Goal: Task Accomplishment & Management: Complete application form

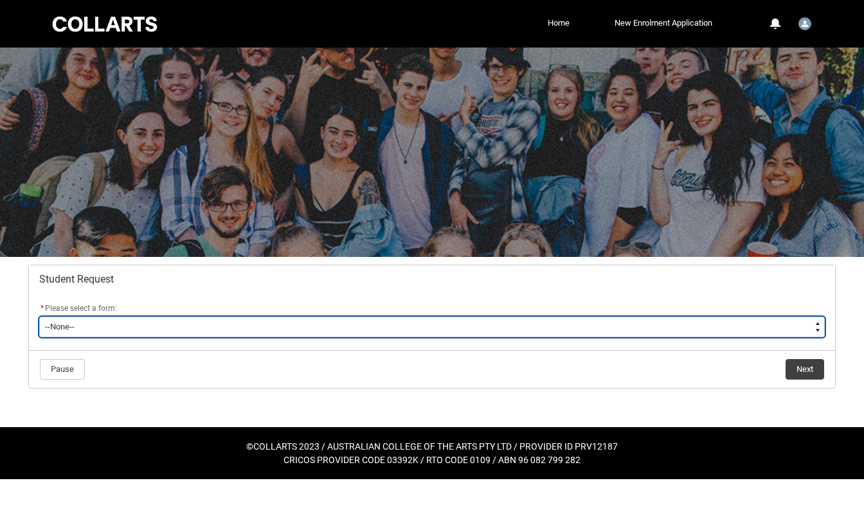
type lightning-select "Assignment_Extension_Choice"
select select "Assignment_Extension_Choice"
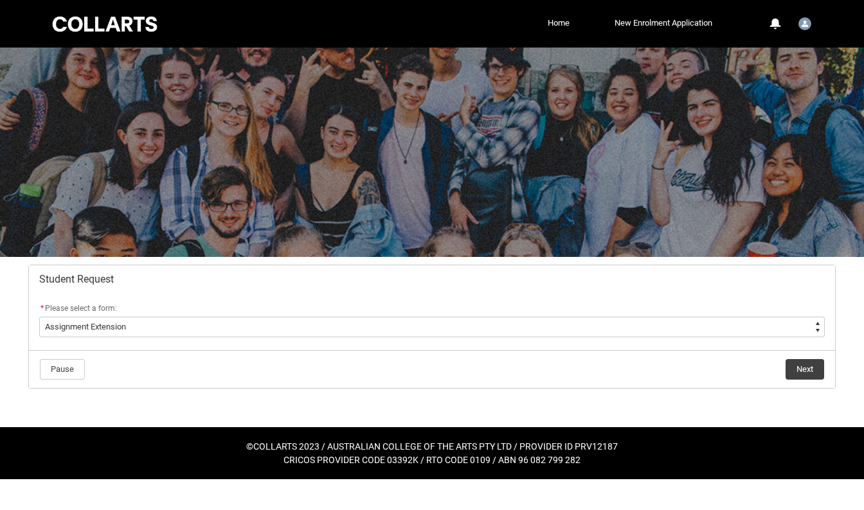
click at [803, 361] on button "Next" at bounding box center [804, 369] width 39 height 21
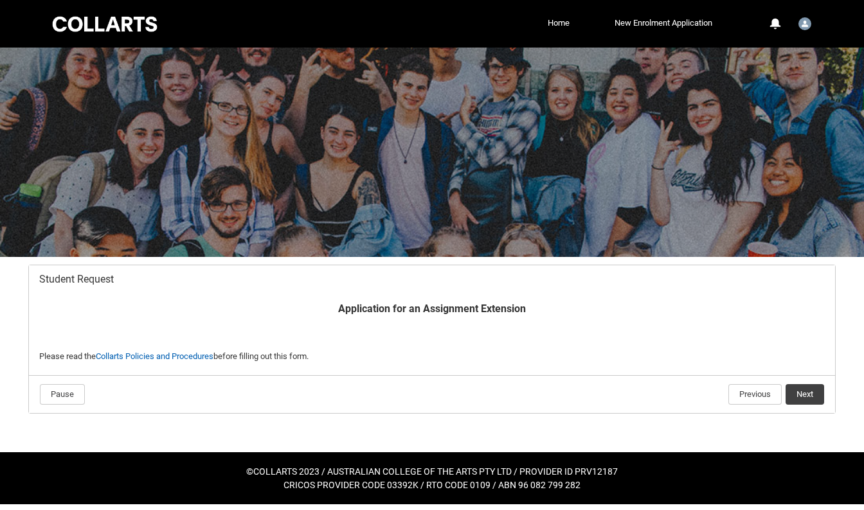
click at [816, 389] on button "Next" at bounding box center [804, 394] width 39 height 21
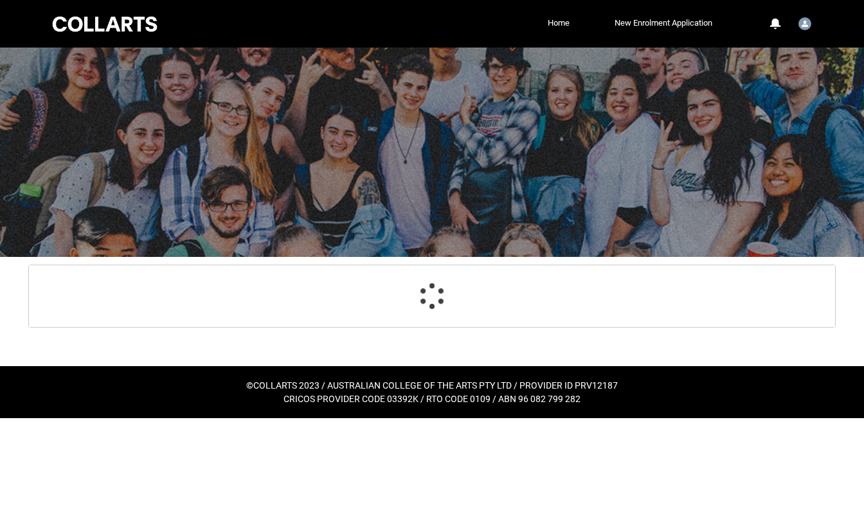
scroll to position [137, 0]
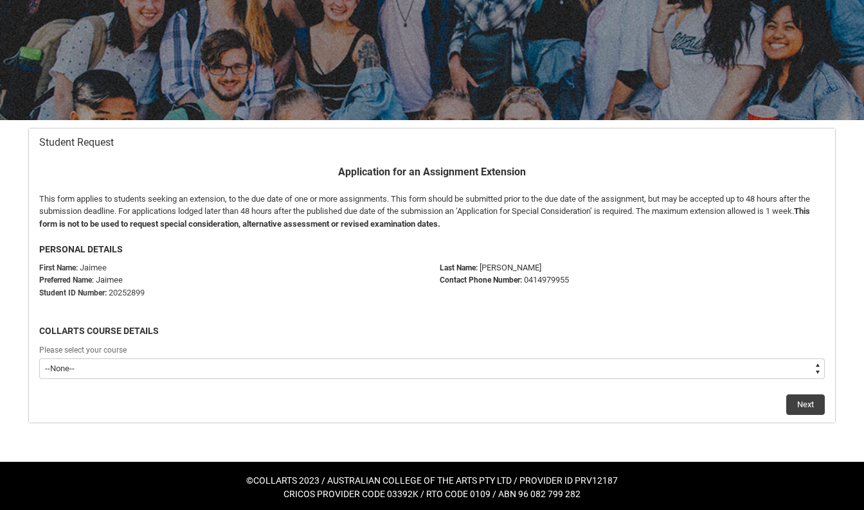
click at [381, 352] on div "Please select your course" at bounding box center [431, 350] width 785 height 15
click at [377, 355] on div "Please select your course" at bounding box center [431, 350] width 785 height 15
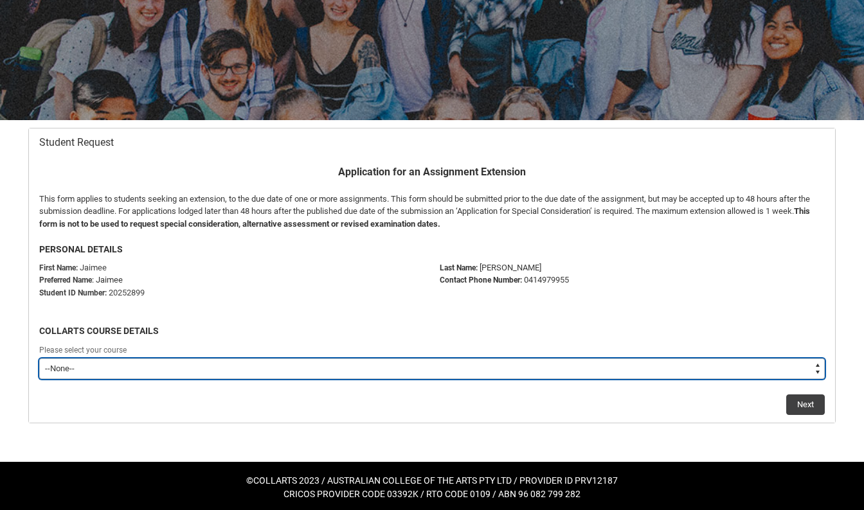
type lightning-select "recordPicklist_ProgramEnrollment.a0jOZ000003yqtFYAQ"
select select "recordPicklist_ProgramEnrollment.a0jOZ000003yqtFYAQ"
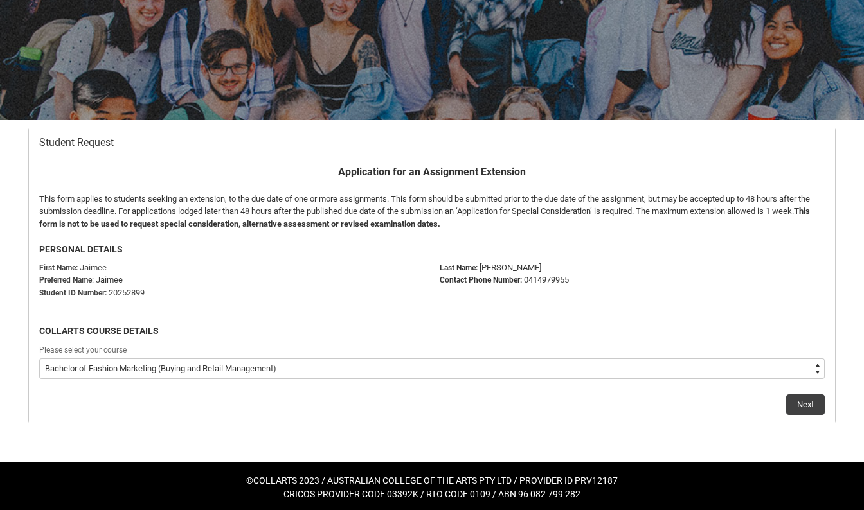
click at [798, 413] on flowruntime-lwc-body "Application for an Assignment Extension This form applies to students seeking a…" at bounding box center [432, 290] width 806 height 266
click at [798, 406] on button "Next" at bounding box center [805, 405] width 39 height 21
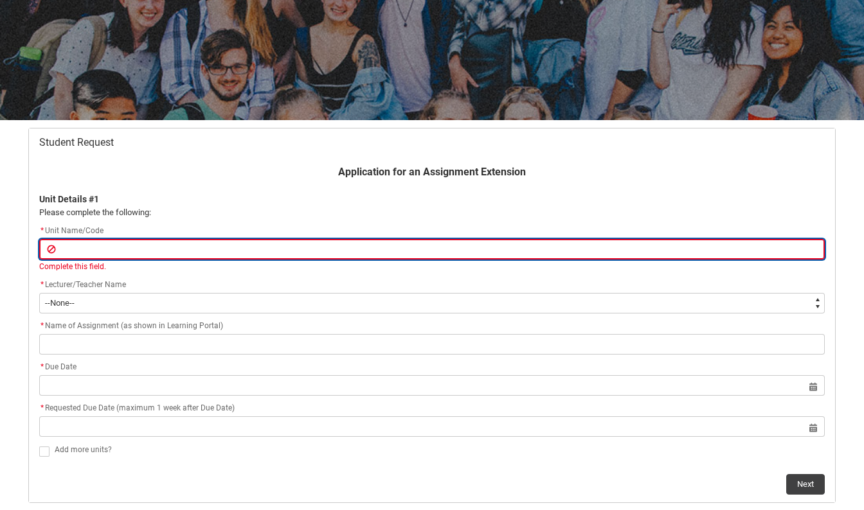
paste input "SHVMPN"
type lightning-primitive-input-simple "SHVMPN"
type input "SHVMPN"
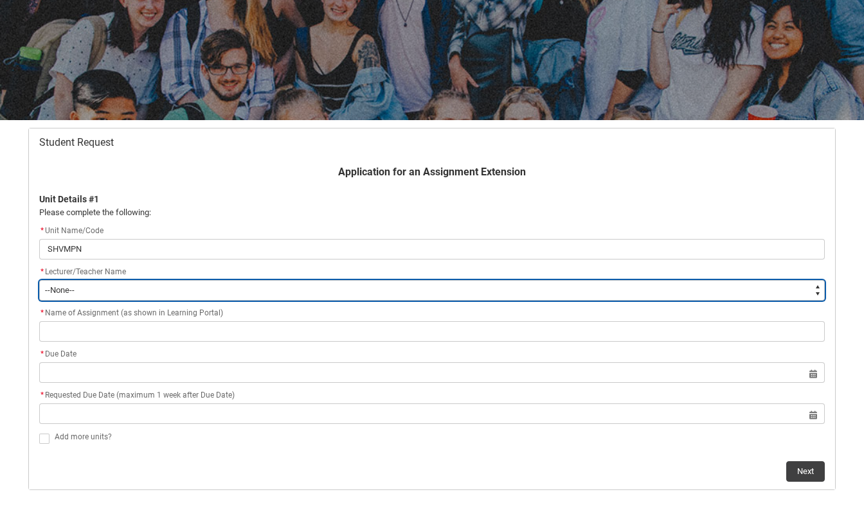
type lightning-select "Faculty_NamefromNtoZ.0035g00000b9AYGAA2"
select select "Faculty_NamefromNtoZ.0035g00000b9AYGAA2"
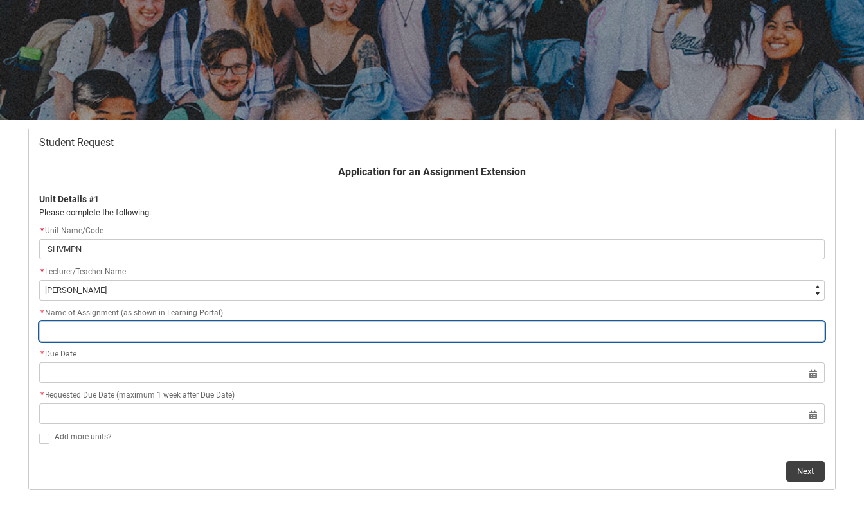
click at [104, 326] on input "Redu_Student_Request flow" at bounding box center [431, 331] width 785 height 21
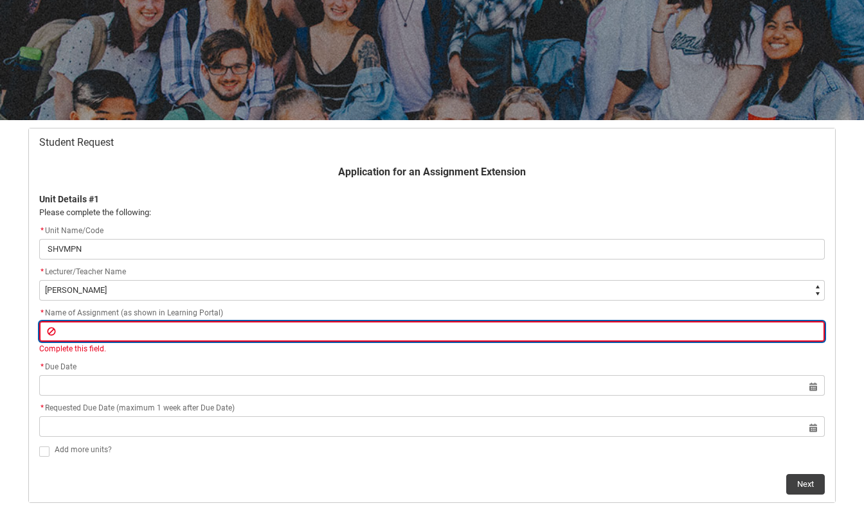
paste input "Assignment 1 - Case Study Presentation"
type lightning-primitive-input-simple "Assignment 1 - Case Study Presentation"
type input "Assignment 1 - Case Study Presentation"
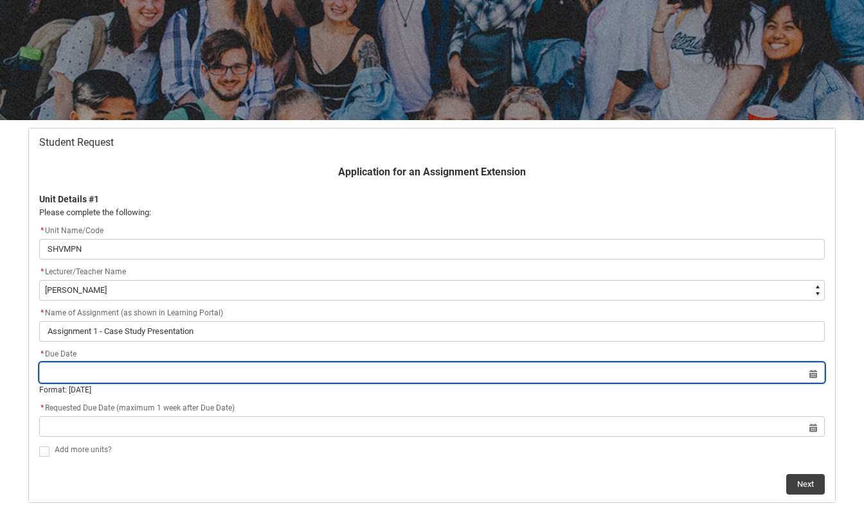
click at [134, 384] on lightning-datepicker "Select a date for Format: [DATE]" at bounding box center [431, 382] width 785 height 28
click at [139, 371] on input "Redu_Student_Request flow" at bounding box center [431, 372] width 785 height 21
select select "2025"
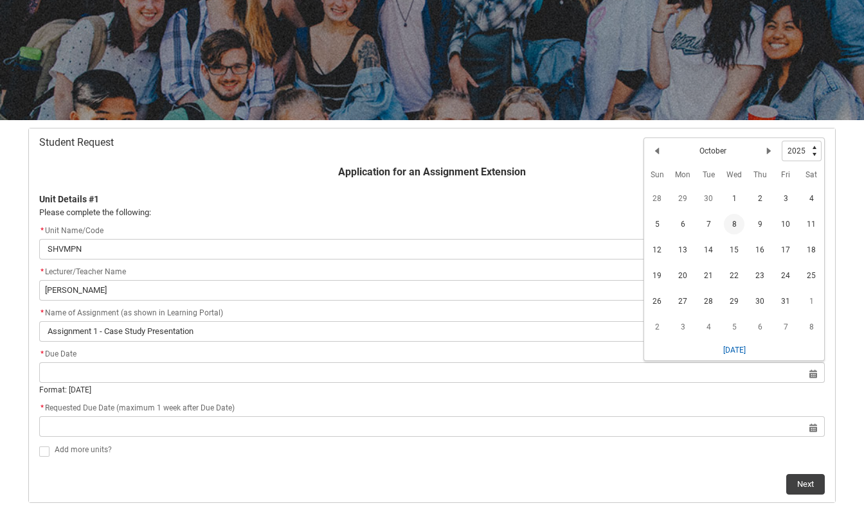
click at [735, 218] on span "8" at bounding box center [734, 224] width 21 height 21
type lightning-datepicker "[DATE]"
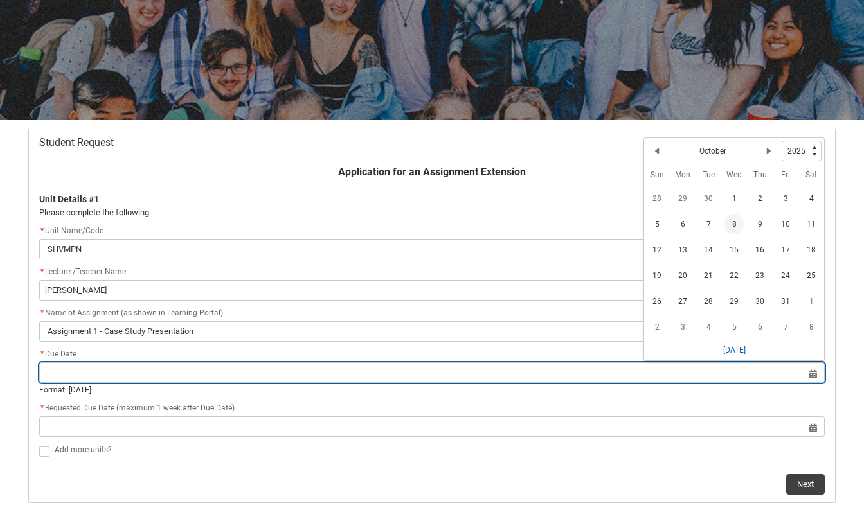
type lightning-input "[DATE]"
type input "[DATE]"
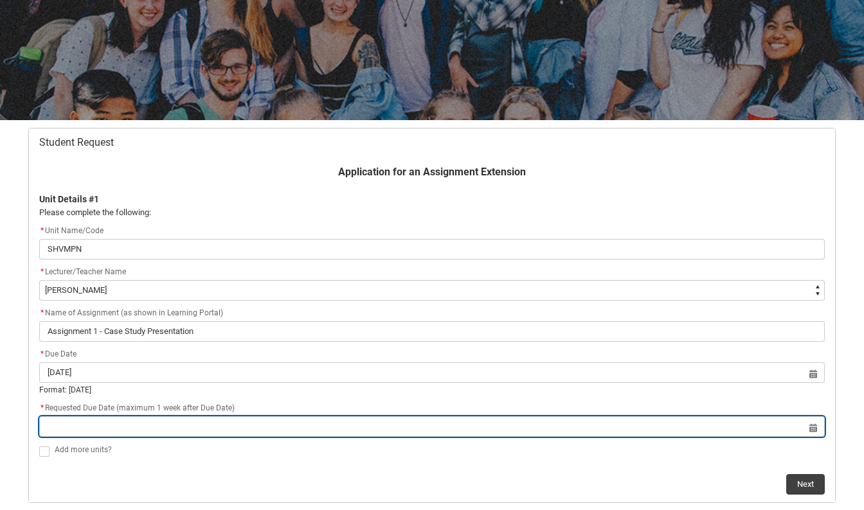
click at [308, 423] on input "Redu_Student_Request flow" at bounding box center [431, 426] width 785 height 21
select select "2025"
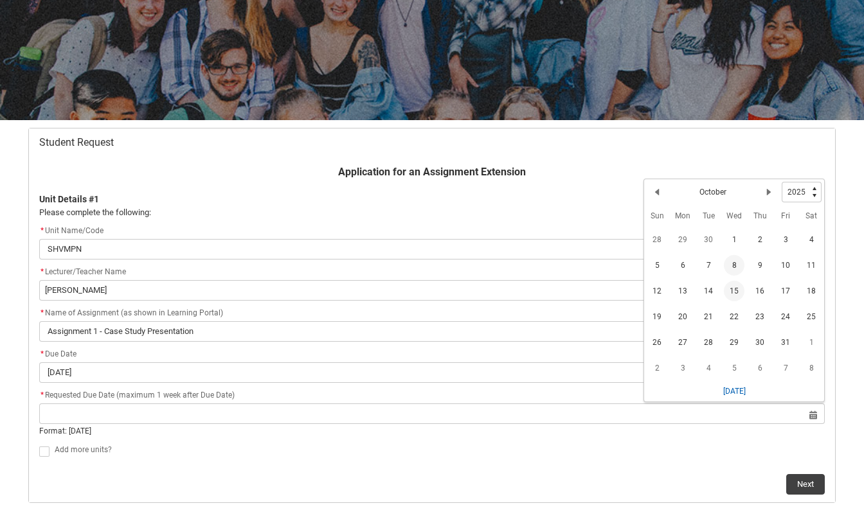
click at [729, 290] on span "15" at bounding box center [734, 291] width 21 height 21
type lightning-datepicker "[DATE]"
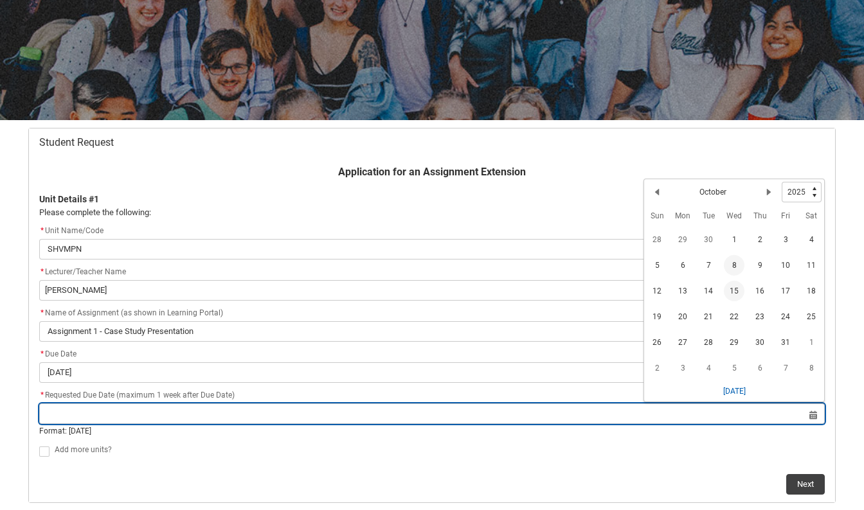
type lightning-input "[DATE]"
type input "[DATE]"
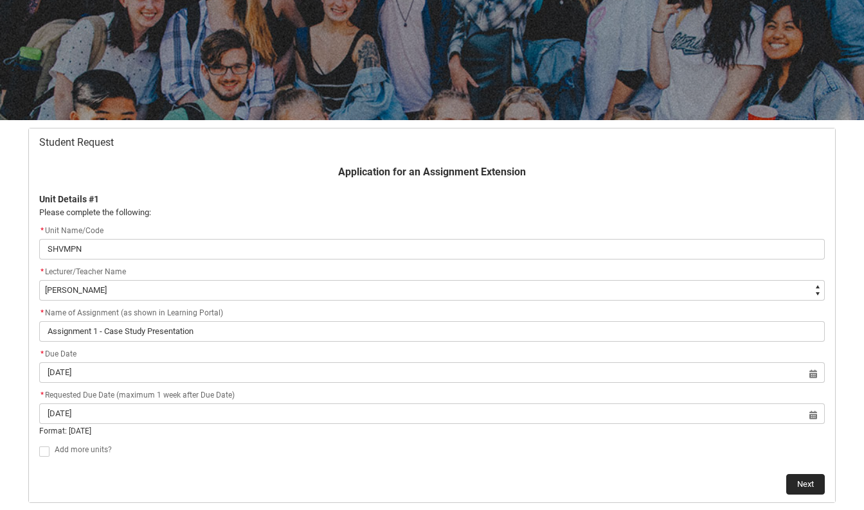
click at [803, 481] on button "Next" at bounding box center [805, 484] width 39 height 21
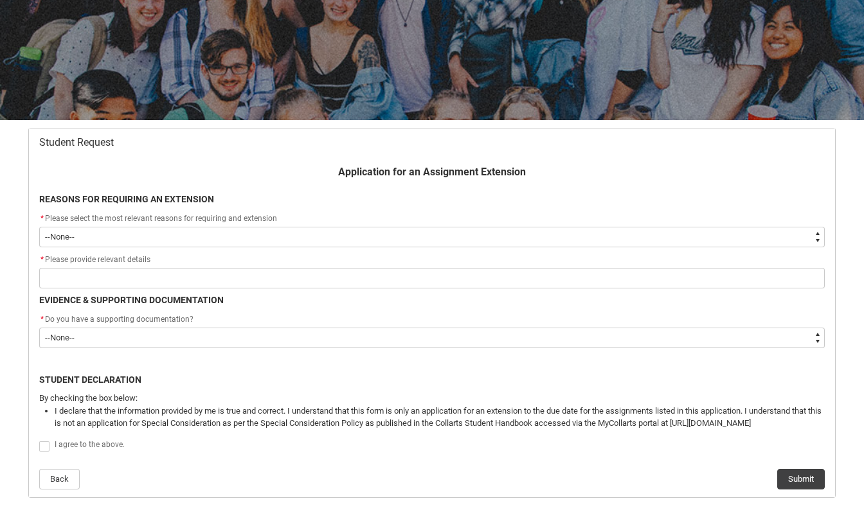
type lightning-select "choice_AssignmentExtension_Reason_MedicalReasons"
select select "choice_AssignmentExtension_Reason_MedicalReasons"
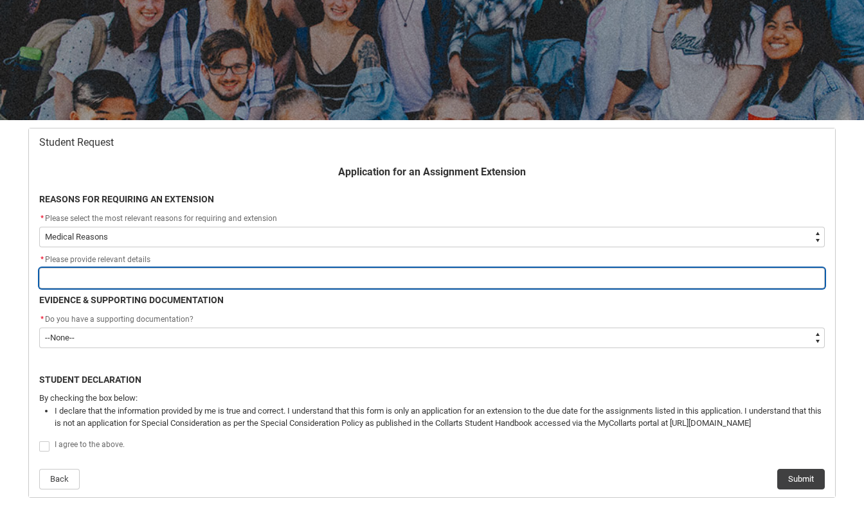
click at [251, 274] on input "Redu_Student_Request flow" at bounding box center [431, 278] width 785 height 21
type lightning-primitive-input-simple "V"
type input "V"
type lightning-primitive-input-simple "Ve"
type input "Ve"
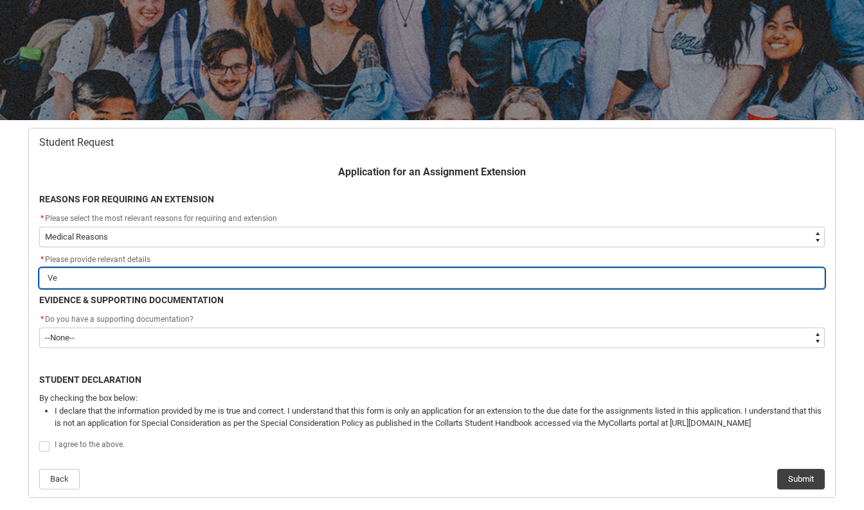
type lightning-primitive-input-simple "Ver"
type input "Ver"
type lightning-primitive-input-simple "Very"
type input "Very"
type lightning-primitive-input-simple "Very"
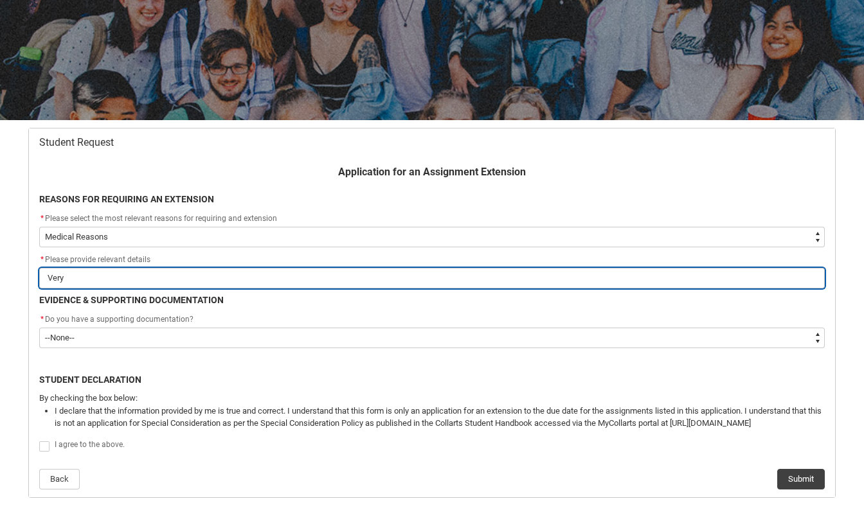
type input "Very"
type lightning-primitive-input-simple "Very s"
type input "Very s"
type lightning-primitive-input-simple "Very se"
type input "Very se"
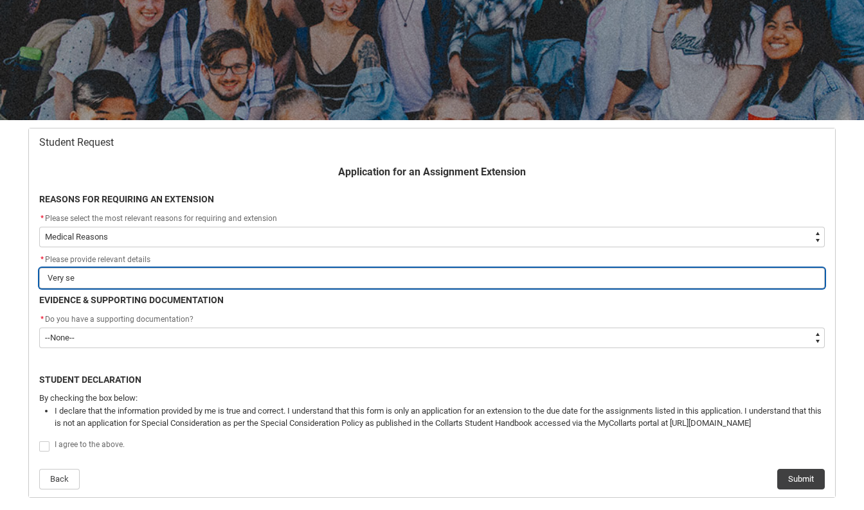
type lightning-primitive-input-simple "Very sev"
type input "Very sev"
type lightning-primitive-input-simple "Very seve"
type input "Very seve"
type lightning-primitive-input-simple "Very sever"
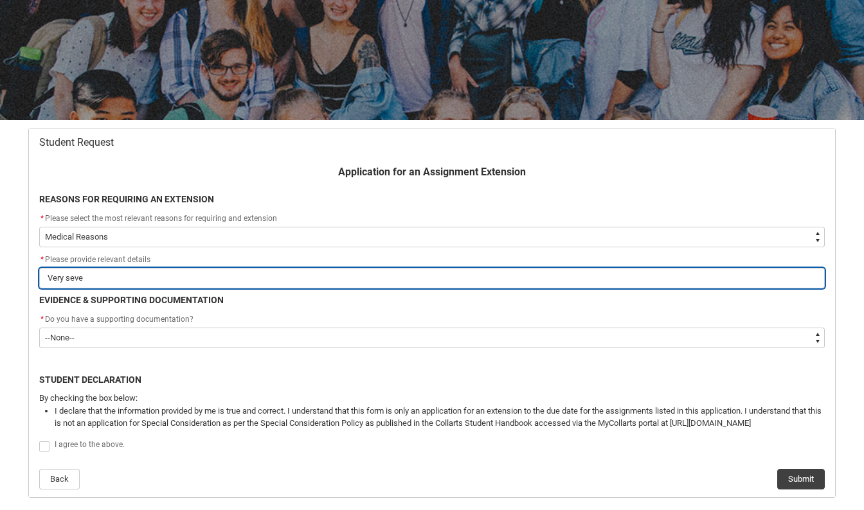
type input "Very sever"
type lightning-primitive-input-simple "Very severe"
type input "Very severe"
type lightning-primitive-input-simple "Very severe"
type input "Very severe"
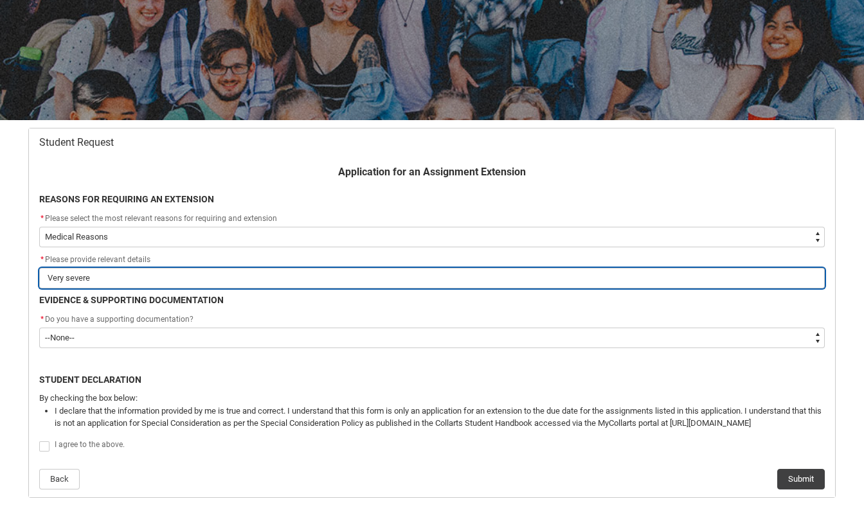
type lightning-primitive-input-simple "Very severe i"
type input "Very severe i"
type lightning-primitive-input-simple "Very severe"
type input "Very severe"
type lightning-primitive-input-simple "Very severe c"
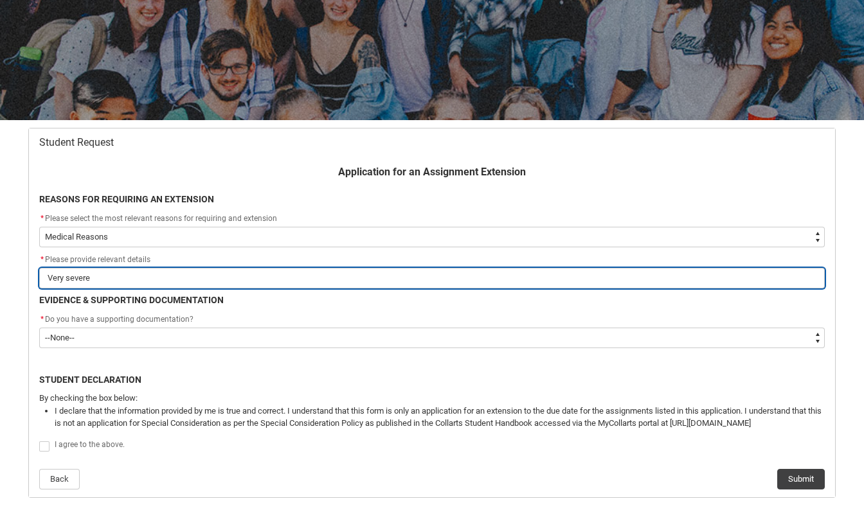
type input "Very severe c"
type lightning-primitive-input-simple "Very severe ch"
type input "Very severe ch"
type lightning-primitive-input-simple "Very severe chr"
type input "Very severe chr"
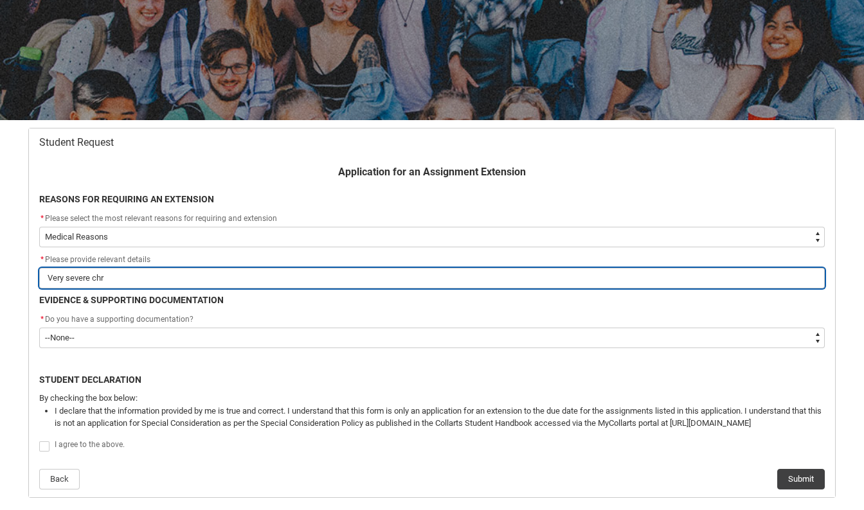
type lightning-primitive-input-simple "Very severe chro"
type input "Very severe chro"
type lightning-primitive-input-simple "Very severe chron"
type input "Very severe chron"
type lightning-primitive-input-simple "Very severe chroni"
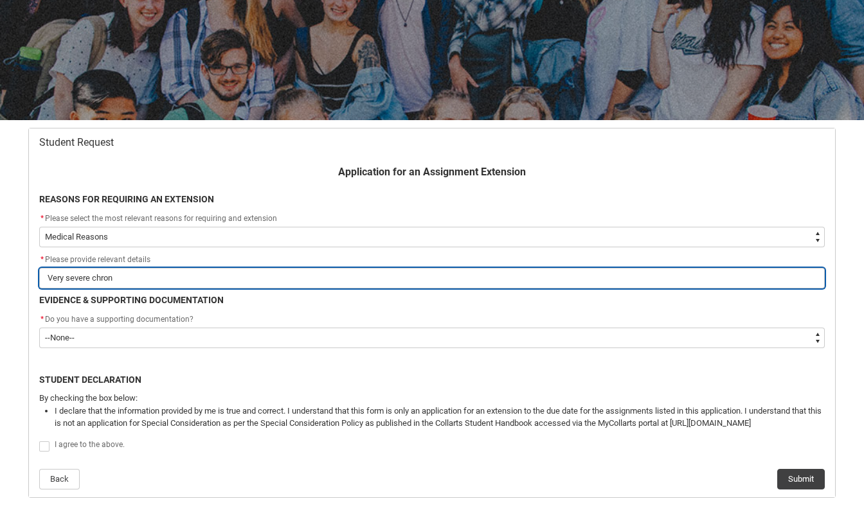
type input "Very severe chroni"
type lightning-primitive-input-simple "Very severe chronic"
type input "Very severe chronic"
type lightning-primitive-input-simple "Very severe chronic"
type input "Very severe chronic"
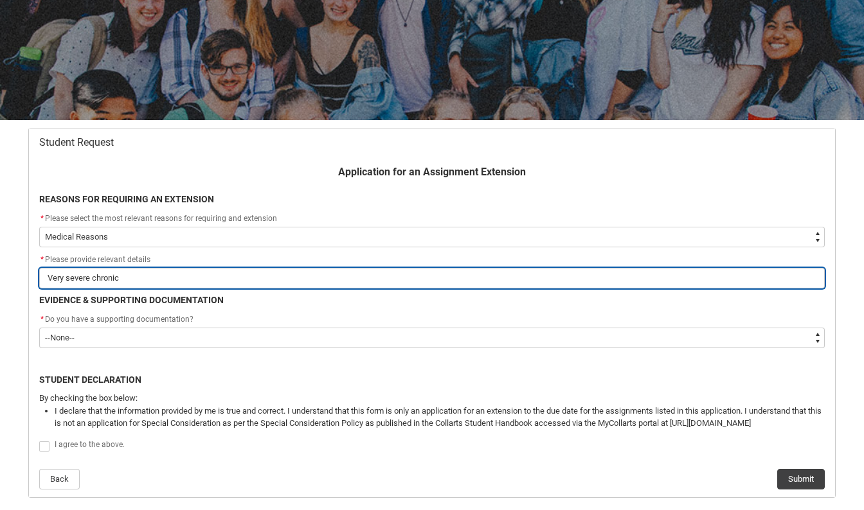
type lightning-primitive-input-simple "Very severe chronic i"
type input "Very severe chronic i"
type lightning-primitive-input-simple "Very severe chronic il"
type input "Very severe chronic il"
type lightning-primitive-input-simple "Very severe chronic ill"
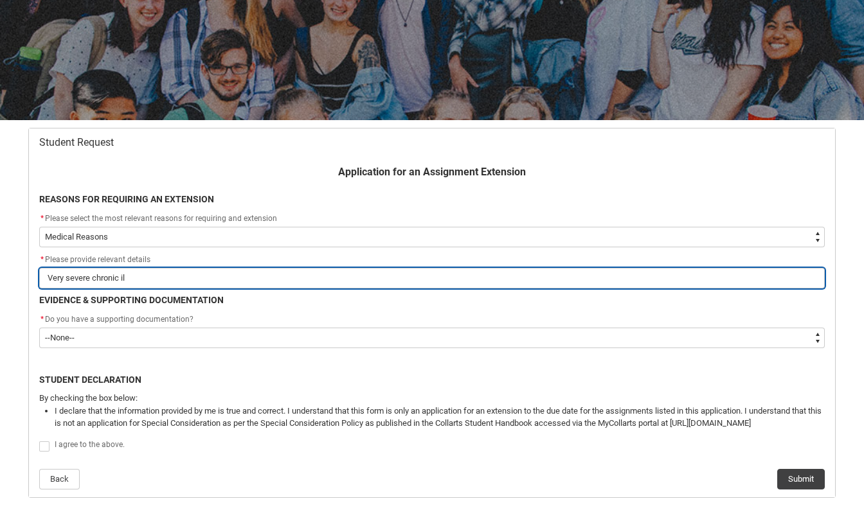
type input "Very severe chronic ill"
type lightning-primitive-input-simple "Very severe chronic illn"
type input "Very severe chronic illn"
type lightning-primitive-input-simple "Very severe chronic illne"
type input "Very severe chronic illne"
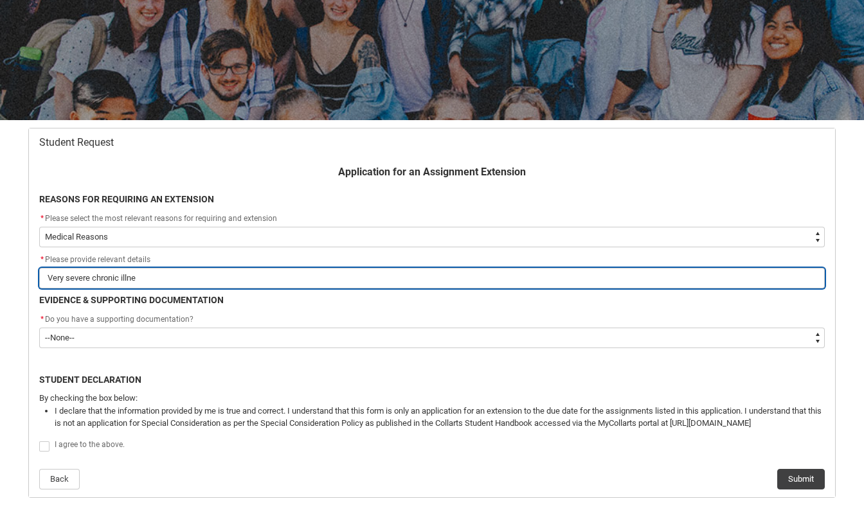
type lightning-primitive-input-simple "Very severe chronic illnes"
type input "Very severe chronic illnes"
type lightning-primitive-input-simple "Very severe chronic illness"
type input "Very severe chronic illness"
type lightning-primitive-input-simple "Very severe chronic illness"
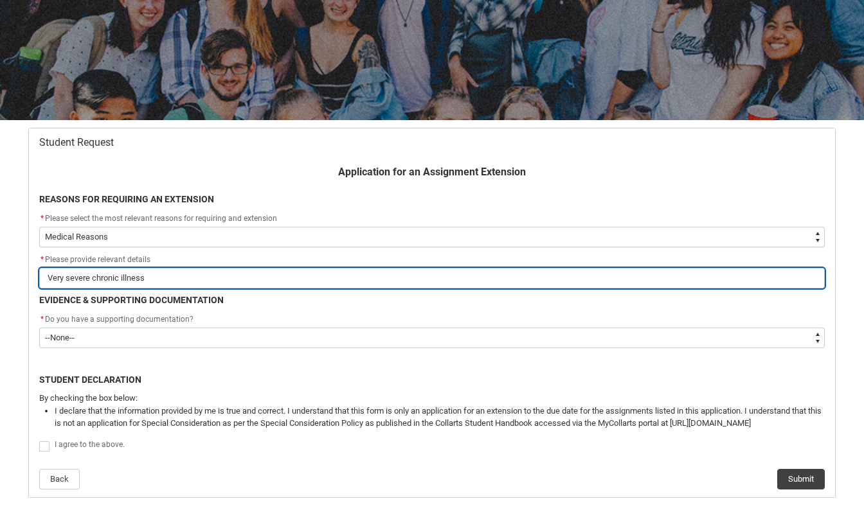
type input "Very severe chronic illness"
type lightning-primitive-input-simple "Very severe chronic illness f"
type input "Very severe chronic illness f"
type lightning-primitive-input-simple "Very severe chronic illness fl"
type input "Very severe chronic illness fl"
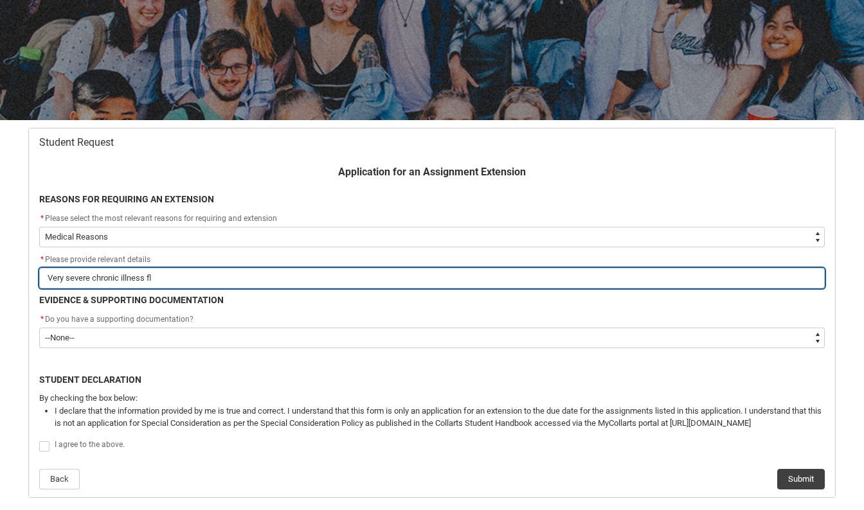
type lightning-primitive-input-simple "Very severe chronic illness fla"
type input "Very severe chronic illness fla"
type lightning-primitive-input-simple "Very severe chronic illness flar"
type input "Very severe chronic illness flar"
type lightning-primitive-input-simple "Very severe chronic illness flare"
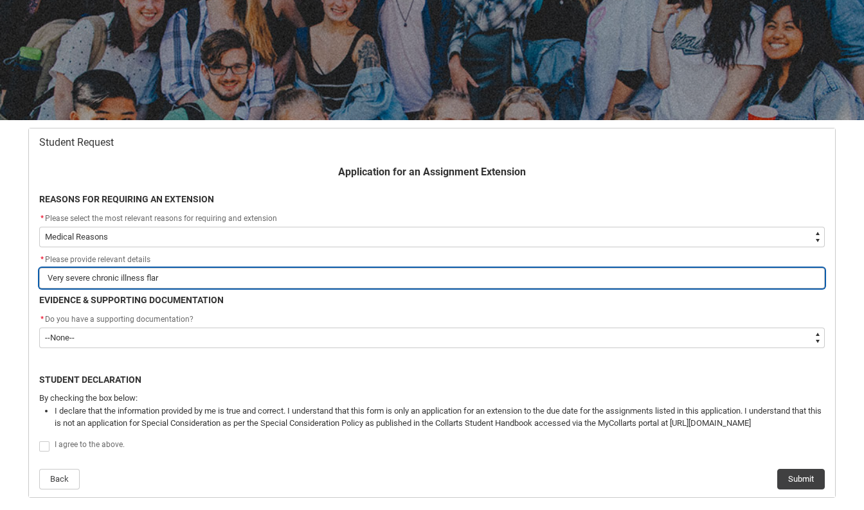
type input "Very severe chronic illness flare"
type lightning-primitive-input-simple "Very severe chronic illness flareu"
type input "Very severe chronic illness flareu"
type lightning-primitive-input-simple "Very severe chronic illness flareup"
type input "Very severe chronic illness flareup"
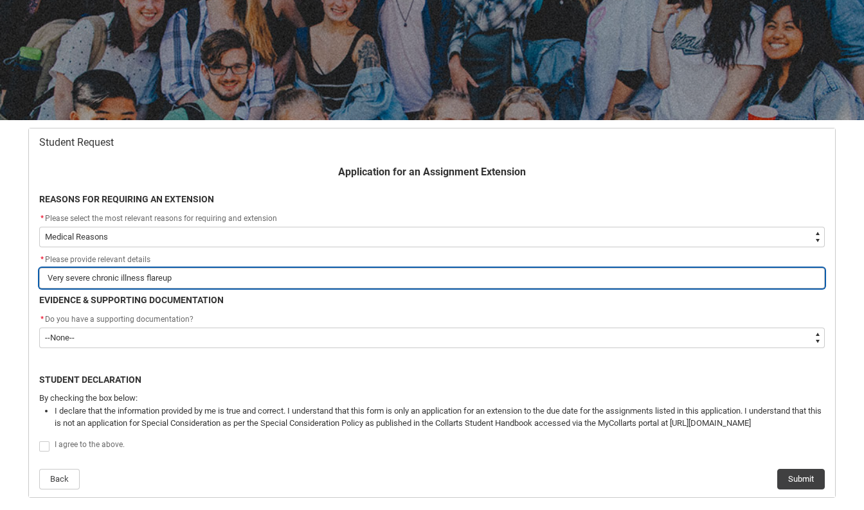
type lightning-primitive-input-simple "Very severe chronic illness flareup"
type input "Very severe chronic illness flareup"
type lightning-primitive-input-simple "Very severe chronic illness flareup l"
type input "Very severe chronic illness flareup l"
type lightning-primitive-input-simple "Very severe chronic illness flareup le"
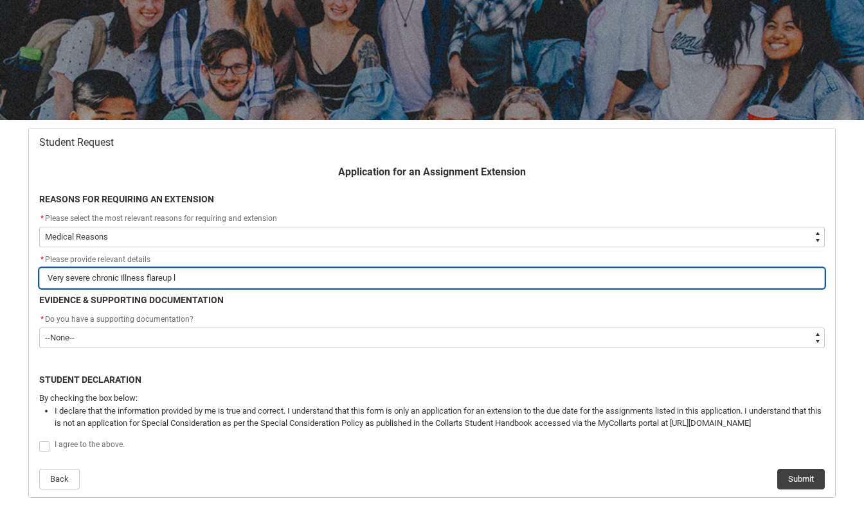
type input "Very severe chronic illness flareup le"
type lightning-primitive-input-simple "Very severe chronic illness flareup lea"
type input "Very severe chronic illness flareup lea"
type lightning-primitive-input-simple "Very severe chronic illness flareup leav"
type input "Very severe chronic illness flareup leav"
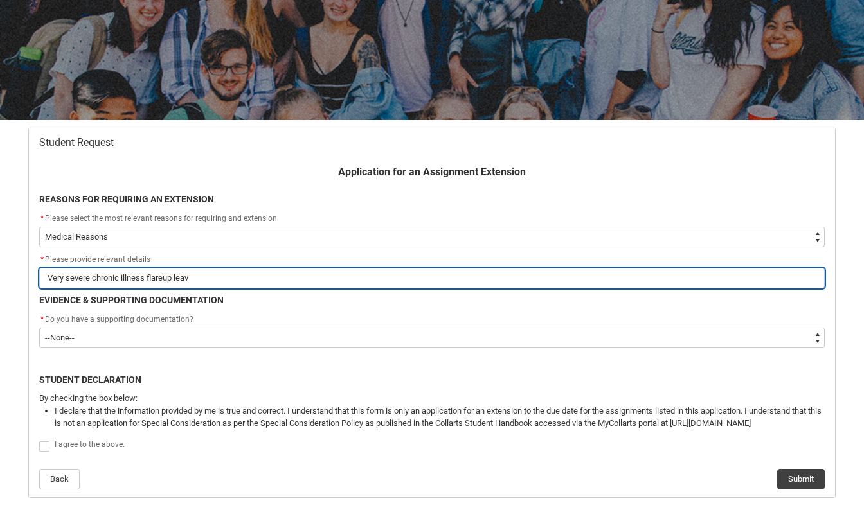
type lightning-primitive-input-simple "Very severe chronic illness flareup leavi"
type input "Very severe chronic illness flareup leavi"
type lightning-primitive-input-simple "Very severe chronic illness flareup leavin"
type input "Very severe chronic illness flareup leavin"
type lightning-primitive-input-simple "Very severe chronic illness flareup leaving"
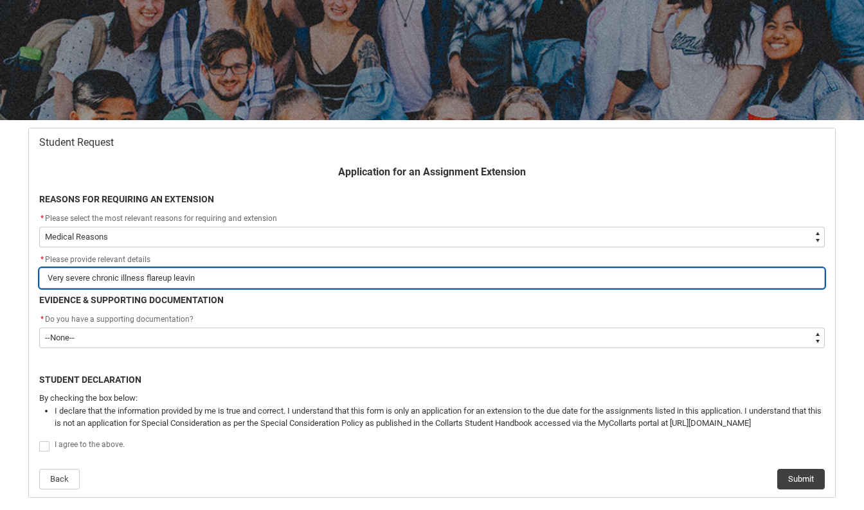
type input "Very severe chronic illness flareup leaving"
type lightning-primitive-input-simple "Very severe chronic illness flareup leaving"
type input "Very severe chronic illness flareup leaving"
type lightning-primitive-input-simple "Very severe chronic illness flareup leaving m"
type input "Very severe chronic illness flareup leaving m"
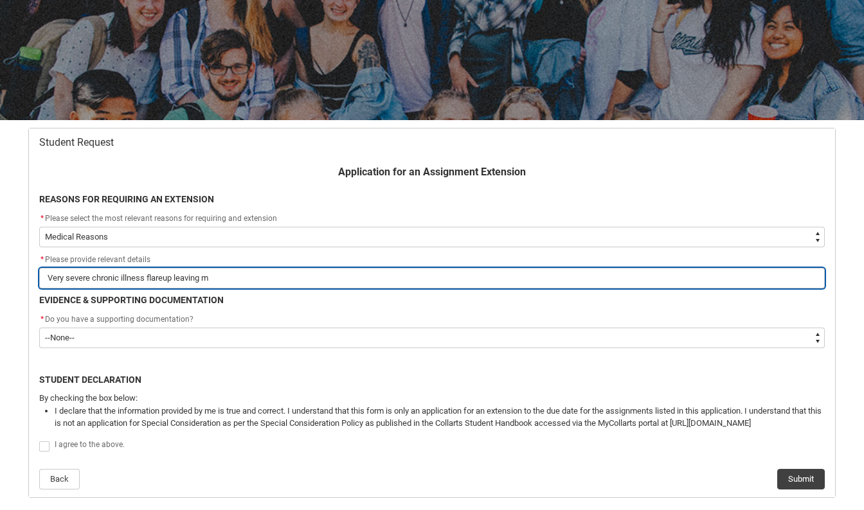
type lightning-primitive-input-simple "Very severe chronic illness flareup leaving me"
type input "Very severe chronic illness flareup leaving me"
type lightning-primitive-input-simple "Very severe chronic illness flareup leaving me"
type input "Very severe chronic illness flareup leaving me"
type lightning-primitive-input-simple "Very severe chronic illness flareup leaving me b"
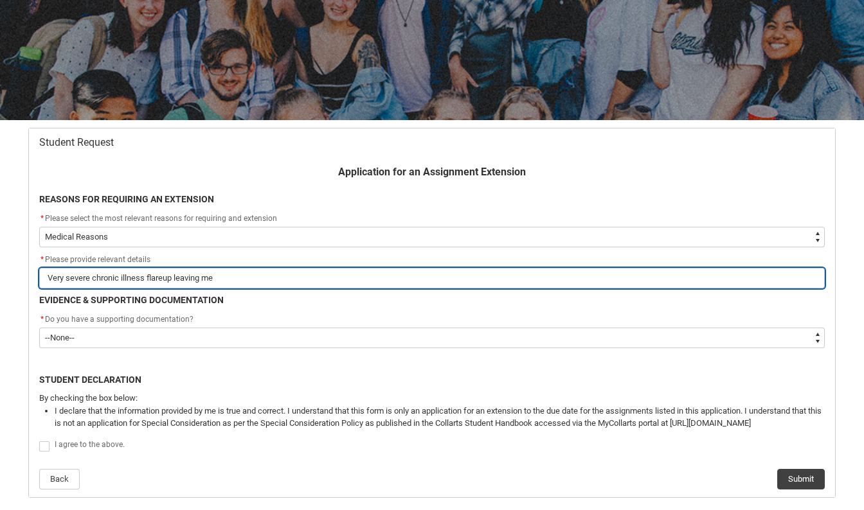
type input "Very severe chronic illness flareup leaving me b"
type lightning-primitive-input-simple "Very severe chronic illness flareup leaving me be"
type input "Very severe chronic illness flareup leaving me be"
type lightning-primitive-input-simple "Very severe chronic illness flareup leaving me bed"
type input "Very severe chronic illness flareup leaving me bed"
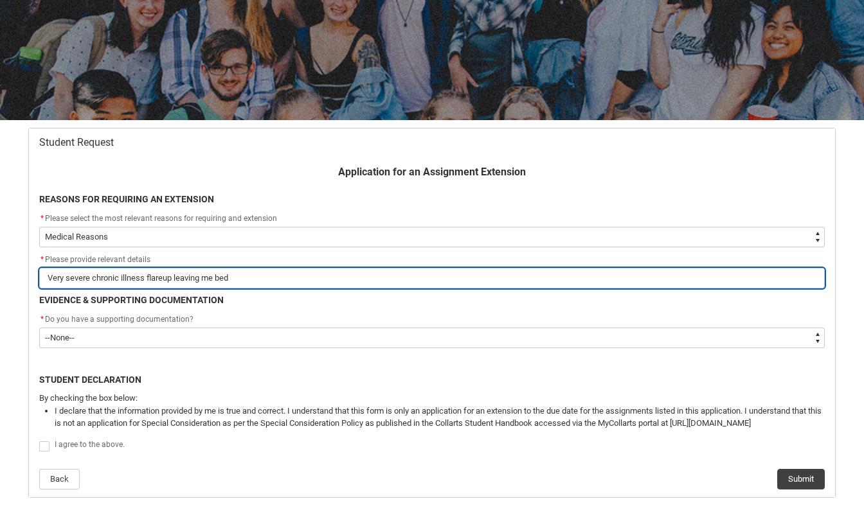
type lightning-primitive-input-simple "Very severe chronic illness flareup leaving me bedb"
type input "Very severe chronic illness flareup leaving me bedb"
type lightning-primitive-input-simple "Very severe chronic illness flareup leaving me bedbo"
type input "Very severe chronic illness flareup leaving me bedbo"
type lightning-primitive-input-simple "Very severe chronic illness flareup leaving me bedbou"
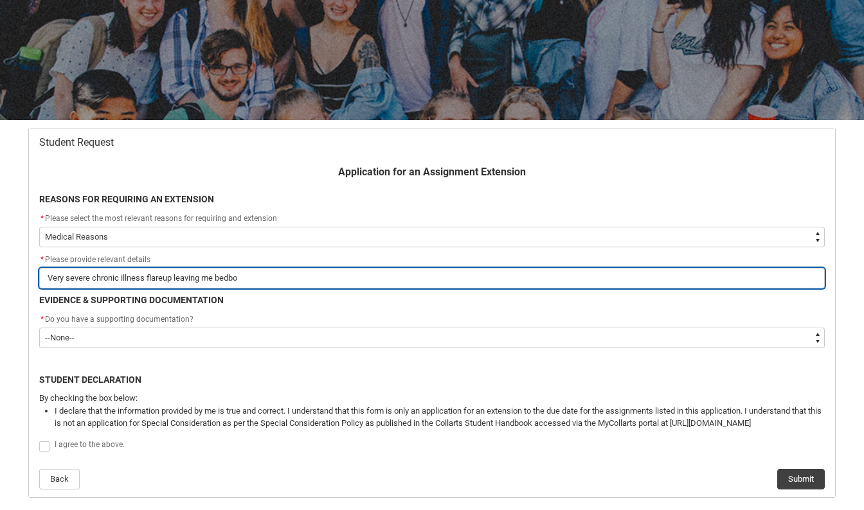
type input "Very severe chronic illness flareup leaving me bedbou"
type lightning-primitive-input-simple "Very severe chronic illness flareup leaving me bedboun"
type input "Very severe chronic illness flareup leaving me bedboun"
type lightning-primitive-input-simple "Very severe chronic illness flareup leaving me bedbound"
type input "Very severe chronic illness flareup leaving me bedbound"
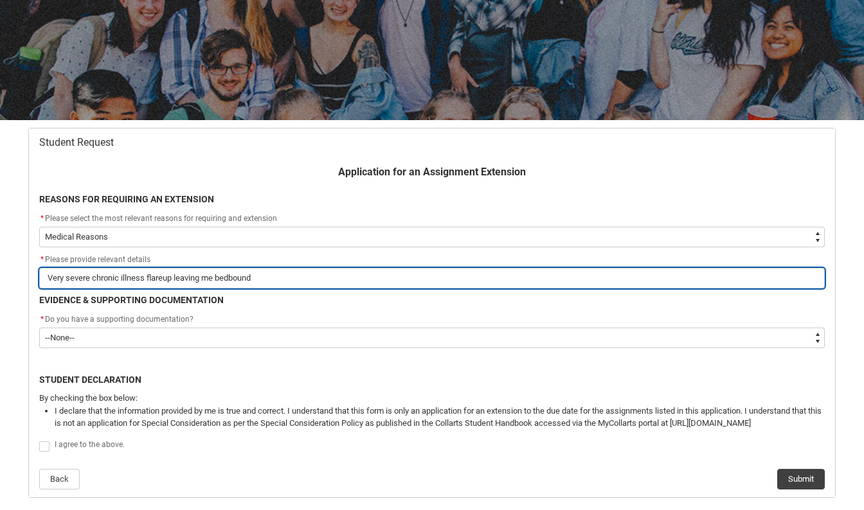
type lightning-primitive-input-simple "Very severe chronic illness flareup leaving me bed bound"
type input "Very severe chronic illness flareup leaving me bed bound"
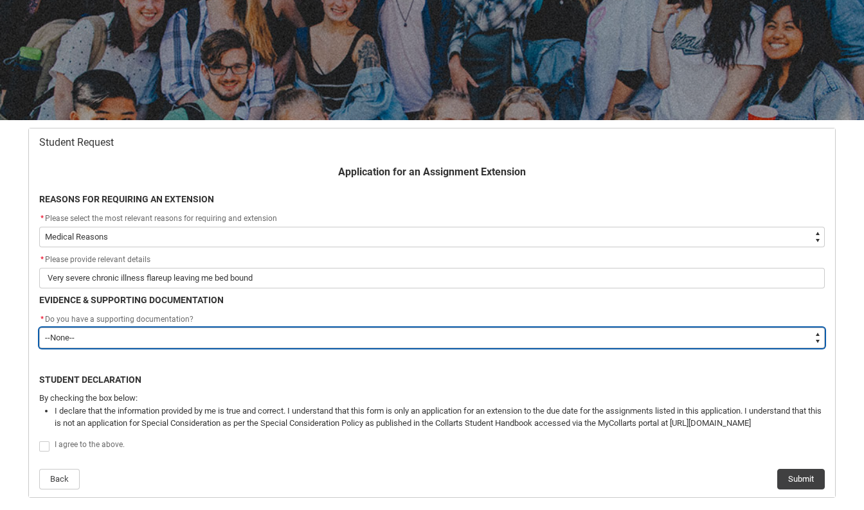
type lightning-select "Yes"
select select "Yes"
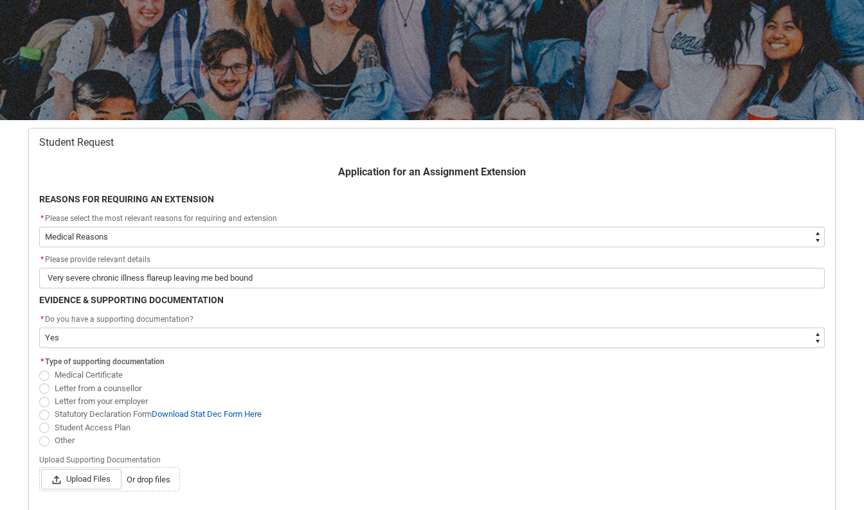
click at [46, 427] on span "Redu_Student_Request flow" at bounding box center [44, 428] width 10 height 10
click at [39, 421] on input "Student Access Plan" at bounding box center [39, 420] width 1 height 1
radio input "true"
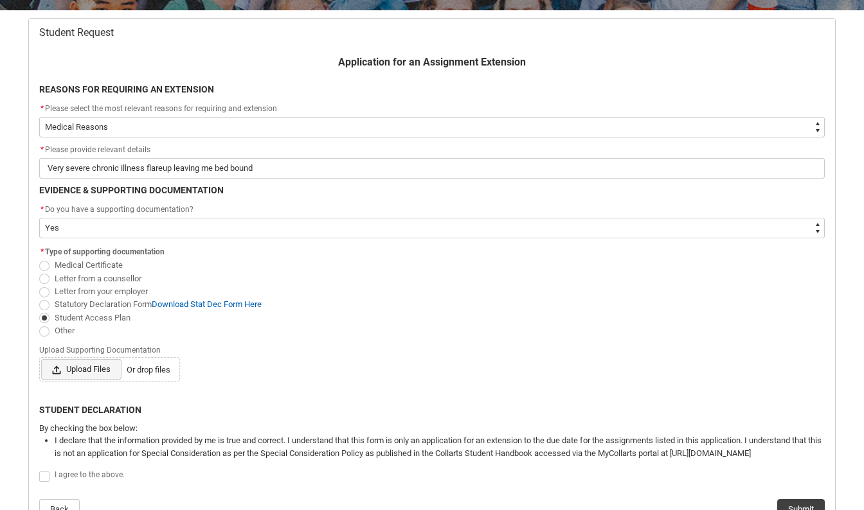
click at [71, 371] on span "Upload Files" at bounding box center [81, 369] width 80 height 21
click at [41, 359] on input "Upload Files Or drop files" at bounding box center [40, 359] width 1 height 1
type lightning-input "C:\fakepath\APPROVED Student Access Plan - [PERSON_NAME].pdf"
type input "C:\fakepath\APPROVED Student Access Plan - [PERSON_NAME].pdf"
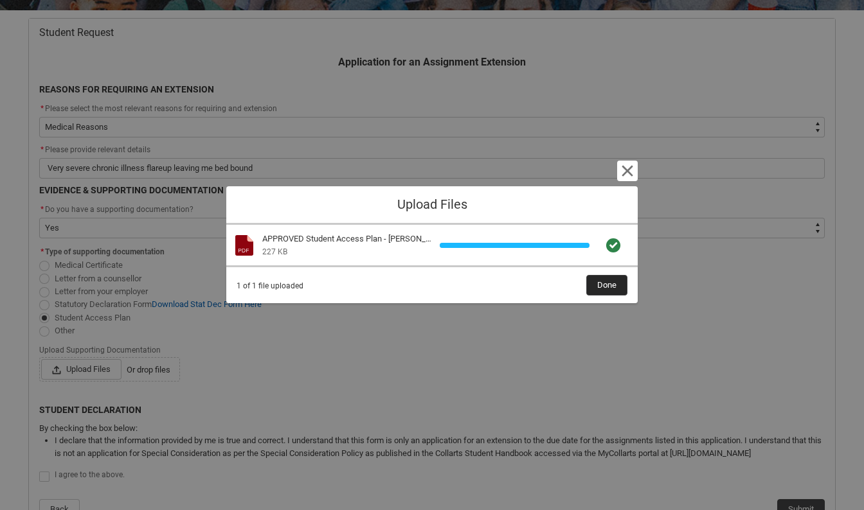
click at [600, 288] on span "Done" at bounding box center [606, 285] width 19 height 19
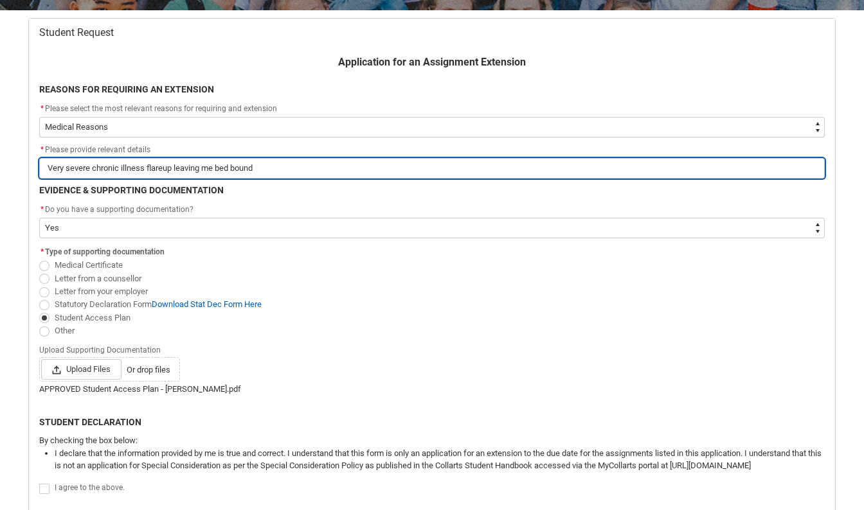
drag, startPoint x: 271, startPoint y: 172, endPoint x: 174, endPoint y: 168, distance: 97.8
click at [174, 168] on input "Very severe chronic illness flareup leaving me bed bound" at bounding box center [431, 168] width 785 height 21
type lightning-primitive-input-simple "Very severe chronic illness flareup"
type input "Very severe chronic illness flareup"
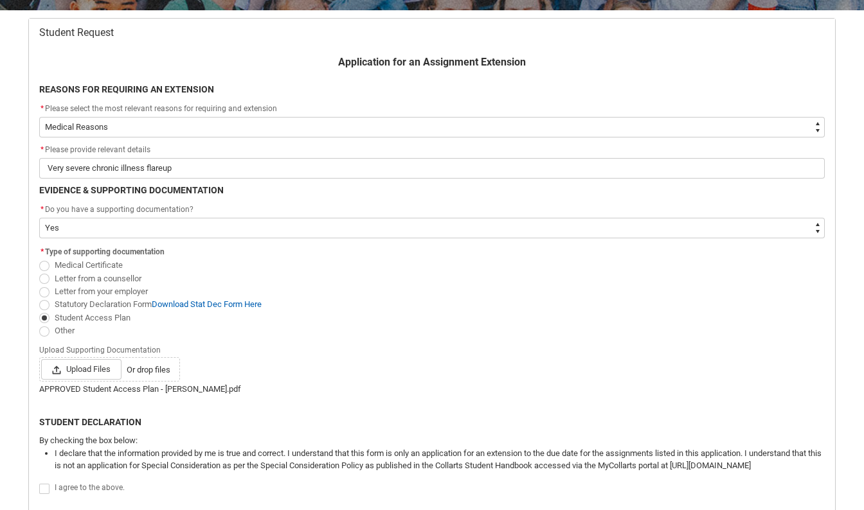
click at [406, 343] on lightning-input "Upload Supporting Documentation Upload Files Or drop files" at bounding box center [431, 362] width 785 height 40
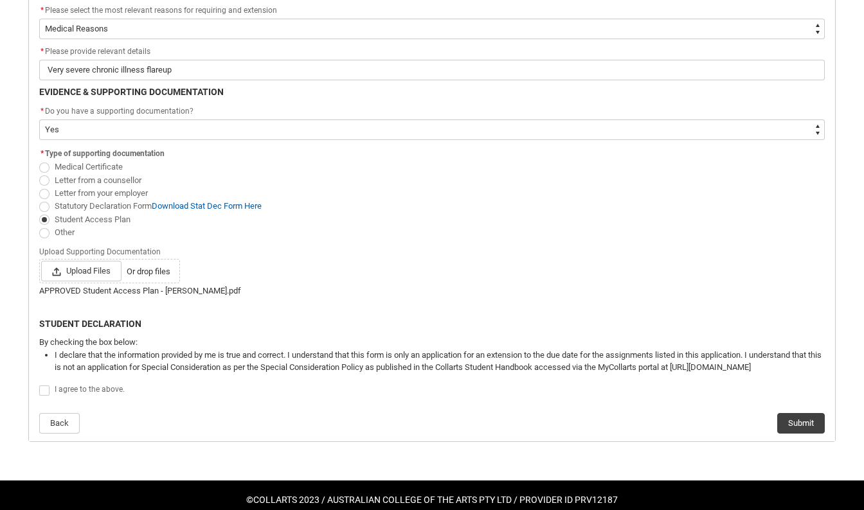
scroll to position [343, 0]
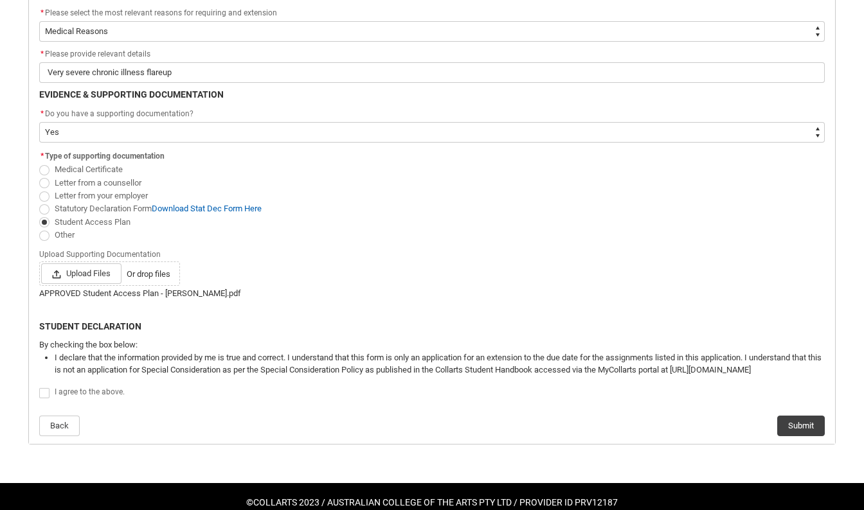
click at [48, 390] on span "Redu_Student_Request flow" at bounding box center [44, 393] width 10 height 10
click at [39, 387] on input "Redu_Student_Request flow" at bounding box center [39, 386] width 1 height 1
type lightning-input "true"
checkbox input "true"
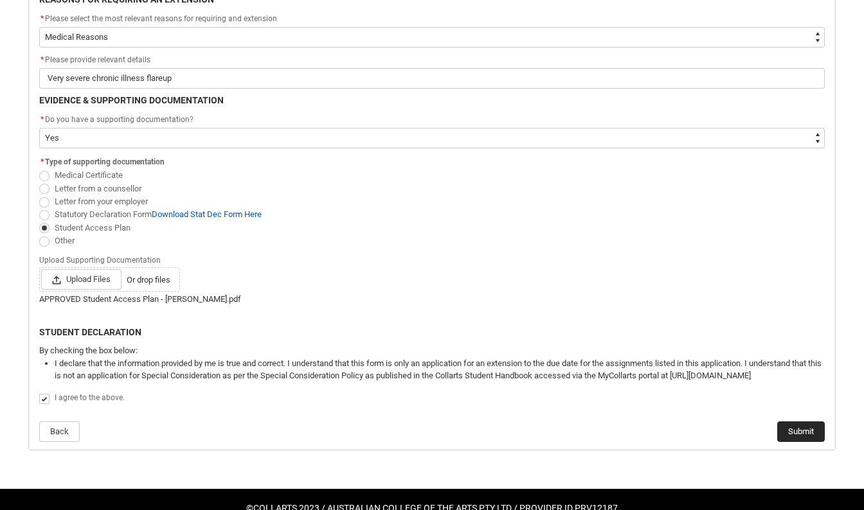
click at [798, 430] on button "Submit" at bounding box center [801, 432] width 48 height 21
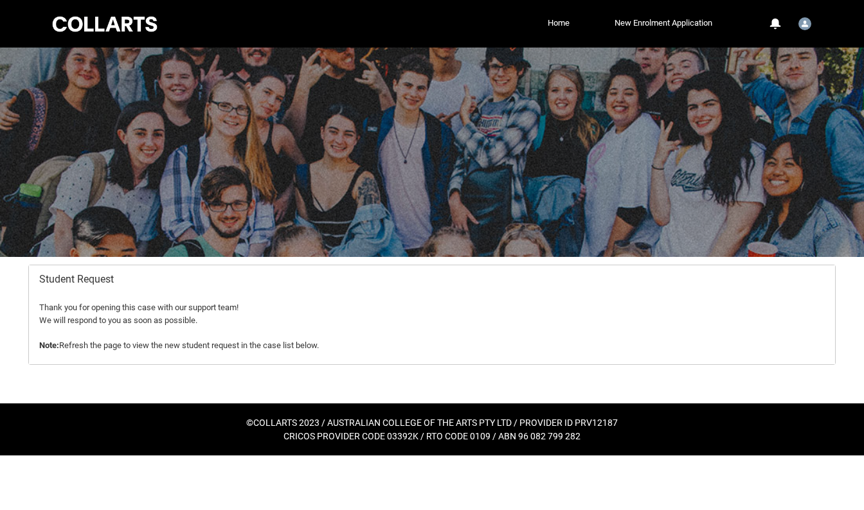
scroll to position [0, 0]
